Goal: Task Accomplishment & Management: Complete application form

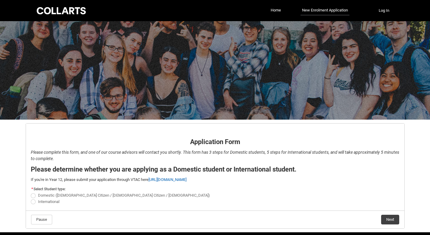
scroll to position [22, 0]
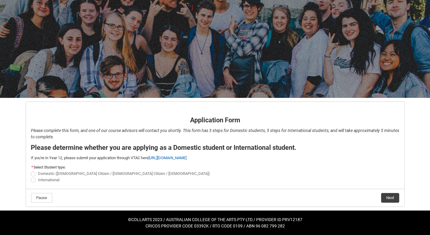
click at [69, 171] on span "Domestic ([DEMOGRAPHIC_DATA] Citizen / [DEMOGRAPHIC_DATA] Citizen / [DEMOGRAPHI…" at bounding box center [124, 173] width 172 height 5
click at [31, 171] on input "Domestic ([DEMOGRAPHIC_DATA] Citizen / [DEMOGRAPHIC_DATA] Citizen / [DEMOGRAPHI…" at bounding box center [30, 170] width 0 height 0
radio input "true"
click at [389, 194] on button "Next" at bounding box center [390, 198] width 18 height 10
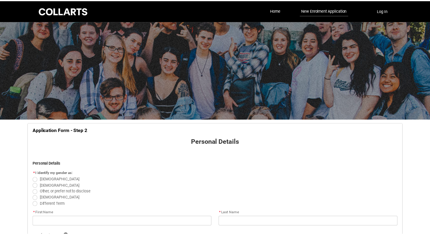
scroll to position [63, 0]
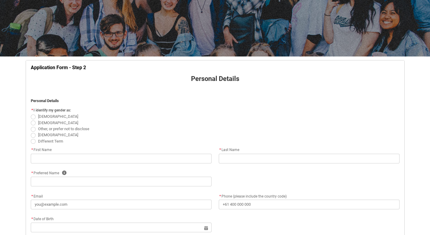
click at [31, 116] on span "REDU_Application_Form_for_Applicant flow" at bounding box center [33, 116] width 5 height 5
click at [31, 113] on input "[DEMOGRAPHIC_DATA]" at bounding box center [30, 113] width 0 height 0
radio input "true"
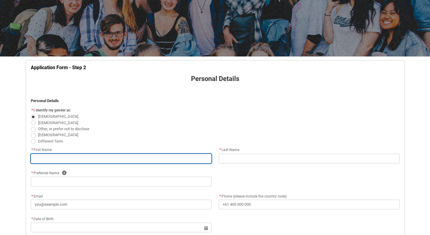
click at [65, 156] on input "REDU_Application_Form_for_Applicant flow" at bounding box center [121, 159] width 181 height 10
type lightning-primitive-input-simple "Annabelle"
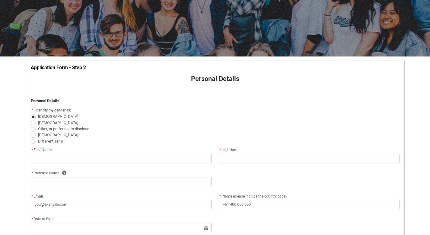
type lightning-primitive-input-simple "Julie"
type lightning-primitive-input-simple "Annabelle"
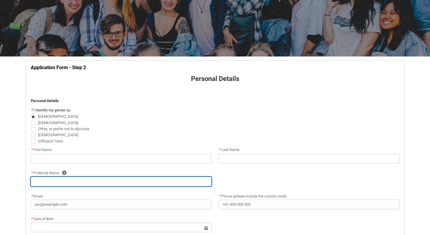
type lightning-primitive-input-simple "annabellejulie05@gmail.com"
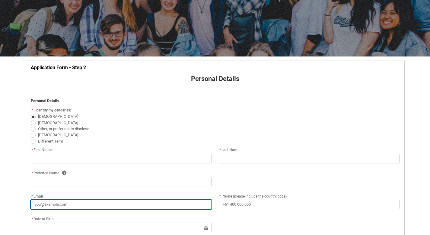
type lightning-primitive-input-simple "+61402123513"
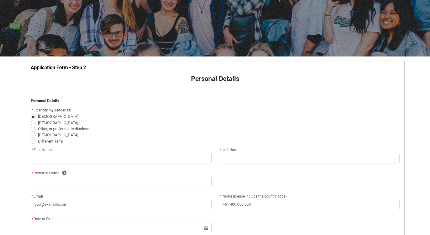
type lightning-primitive-input-simple "16 McEwan Drive"
type lightning-primitive-input-simple "Cranbourne East"
type lightning-primitive-input-simple "3977"
type lightning-primitive-input-simple "Victoria"
type lightning-select "Country_Choice.1101"
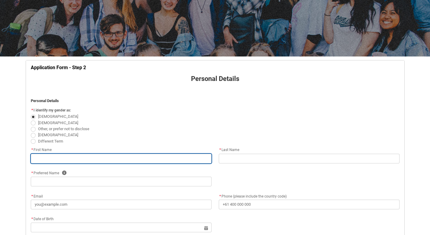
type input "Annabelle"
type input "Julie"
type input "Annabelle"
type input "annabellejulie05@gmail.com"
type input "+61402123513"
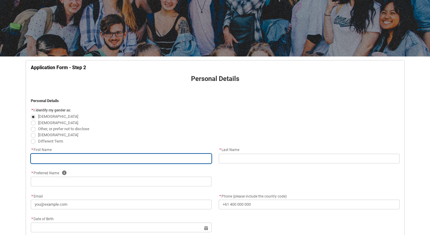
type input "16 McEwan Drive"
type input "Cranbourne East"
type input "3977"
type input "Victoria"
select select "Country_Choice.1101"
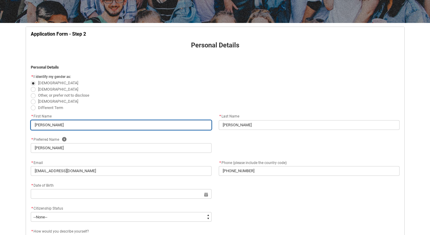
scroll to position [102, 0]
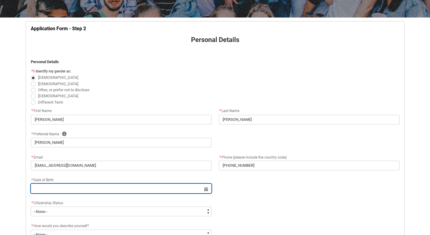
click at [75, 188] on input "REDU_Application_Form_for_Applicant flow" at bounding box center [121, 189] width 181 height 10
select select "2025"
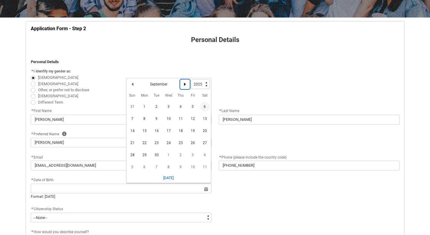
click at [182, 85] on button "Next Month" at bounding box center [185, 84] width 10 height 10
click at [182, 85] on button "Next Month" at bounding box center [185, 86] width 10 height 10
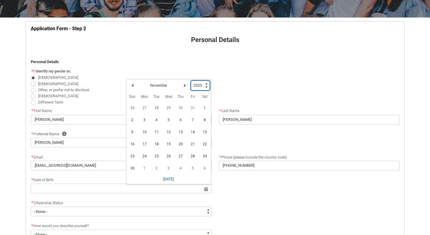
click at [206, 84] on select "1925 1926 1927 1928 1929 1930 1931 1932 1933 1934 1935 1936 1937 1938 1939 1940…" at bounding box center [200, 86] width 19 height 10
type lightning-select "2005"
select select "2005"
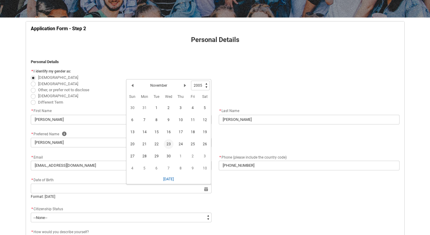
click at [168, 144] on span "23" at bounding box center [169, 144] width 10 height 10
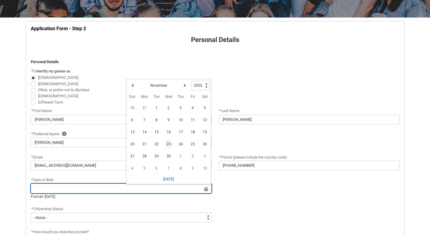
type lightning-datepicker "2005-11-23"
type lightning-input "2005-11-23"
type input "23 Nov 2005"
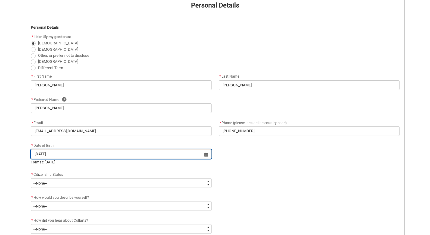
scroll to position [149, 0]
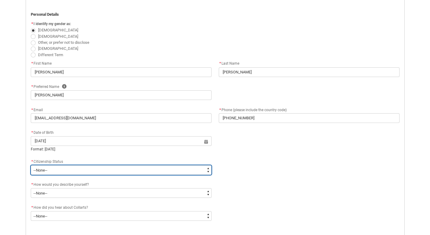
click at [51, 168] on select "--None-- Australian Citizen Humanitarian Visa New Zealand citizen Other Permane…" at bounding box center [121, 170] width 181 height 10
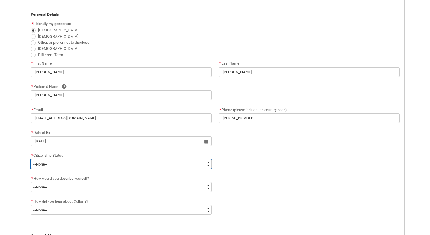
type lightning-select "Citizenship.1"
select select "Citizenship.1"
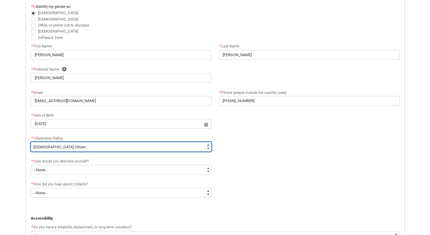
scroll to position [171, 0]
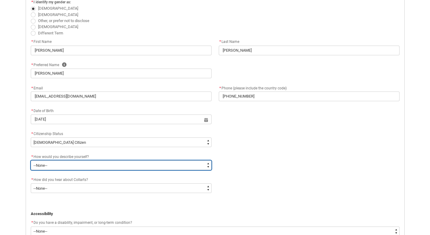
click at [57, 165] on select "--None-- I'm currently in Year 12 and planning what I'll do after school I've c…" at bounding box center [121, 165] width 181 height 10
type lightning-select "HSLC_Domestic_b"
select select "HSLC_Domestic_b"
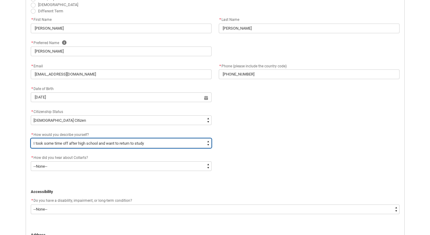
scroll to position [200, 0]
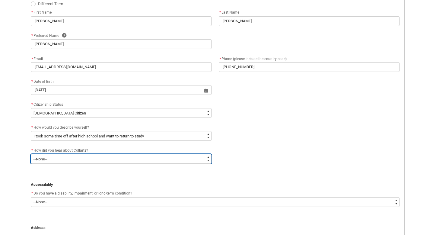
click at [119, 158] on select "--None-- Advertising - Facebook Advertising - Google Advertising - Instagram Ad…" at bounding box center [121, 159] width 181 height 10
type lightning-select "Heard_About_Collarts_Picklist.Advertising - Instagram"
select select "Heard_About_Collarts_Picklist.Advertising - Instagram"
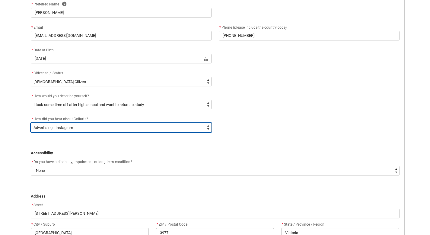
scroll to position [237, 0]
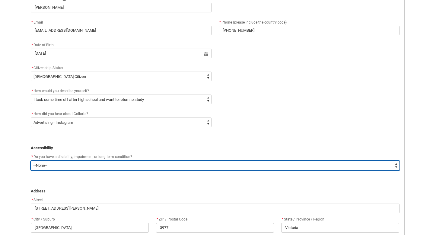
click at [48, 163] on select "--None-- Yes No" at bounding box center [215, 166] width 369 height 10
type lightning-select "No_TextChoice"
select select "No_TextChoice"
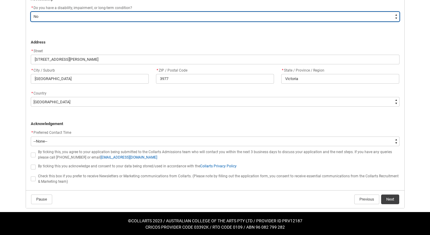
scroll to position [387, 0]
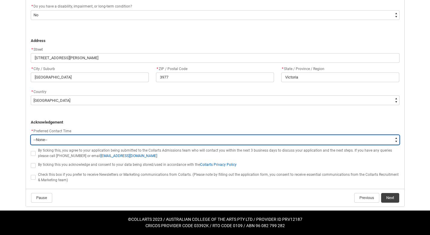
click at [54, 140] on select "--None-- Morning (9:00AM-12:00PM) Afternoon (12:00PM-5:00PM)" at bounding box center [215, 140] width 369 height 10
click at [42, 141] on select "--None-- Morning (9:00AM-12:00PM) Afternoon (12:00PM-5:00PM)" at bounding box center [215, 140] width 369 height 10
click at [61, 140] on select "--None-- Morning (9:00AM-12:00PM) Afternoon (12:00PM-5:00PM)" at bounding box center [215, 140] width 369 height 10
type lightning-select "P_Contact_Time_Afternoon"
select select "P_Contact_Time_Afternoon"
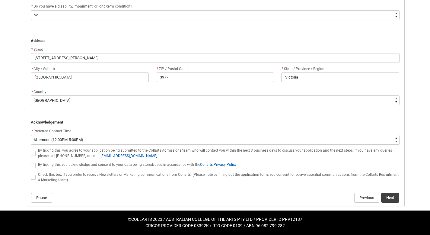
click at [36, 155] on label "REDU_Application_Form_for_Applicant flow" at bounding box center [34, 153] width 7 height 5
click at [31, 150] on input "REDU_Application_Form_for_Applicant flow" at bounding box center [30, 150] width 0 height 0
type lightning-input "true"
checkbox input "true"
click at [35, 167] on span "REDU_Application_Form_for_Applicant flow" at bounding box center [33, 165] width 5 height 5
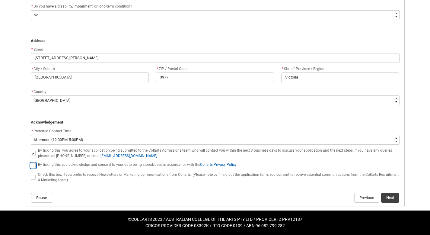
click at [31, 162] on input "REDU_Application_Form_for_Applicant flow" at bounding box center [30, 162] width 0 height 0
type lightning-input "true"
checkbox input "true"
click at [386, 197] on button "Next" at bounding box center [390, 198] width 18 height 10
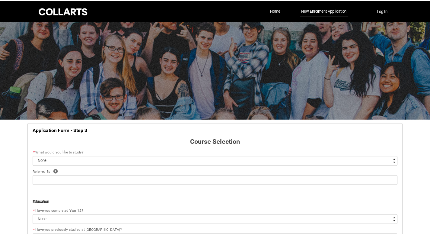
scroll to position [63, 0]
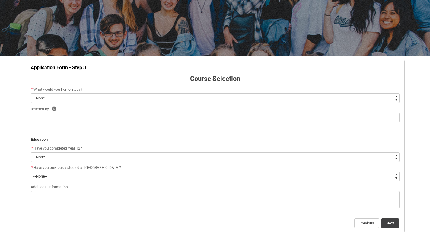
click at [78, 97] on select "--None-- Diploma Bachelor Post Graduate" at bounding box center [215, 98] width 369 height 10
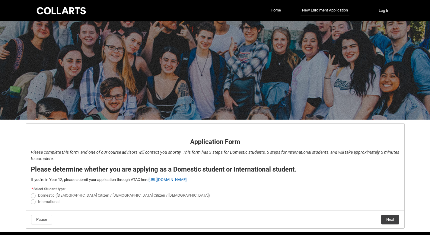
click at [43, 195] on span "Domestic ([DEMOGRAPHIC_DATA] Citizen / [DEMOGRAPHIC_DATA] Citizen / [DEMOGRAPHI…" at bounding box center [124, 195] width 172 height 5
click at [31, 192] on input "Domestic ([DEMOGRAPHIC_DATA] Citizen / [DEMOGRAPHIC_DATA] Citizen / [DEMOGRAPHI…" at bounding box center [30, 192] width 0 height 0
radio input "true"
click at [385, 219] on button "Next" at bounding box center [390, 220] width 18 height 10
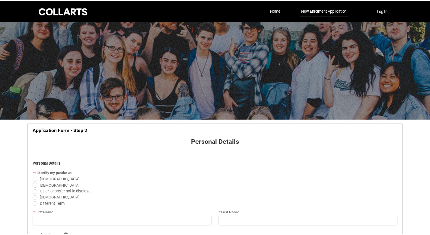
scroll to position [63, 0]
